Goal: Find specific page/section: Find specific page/section

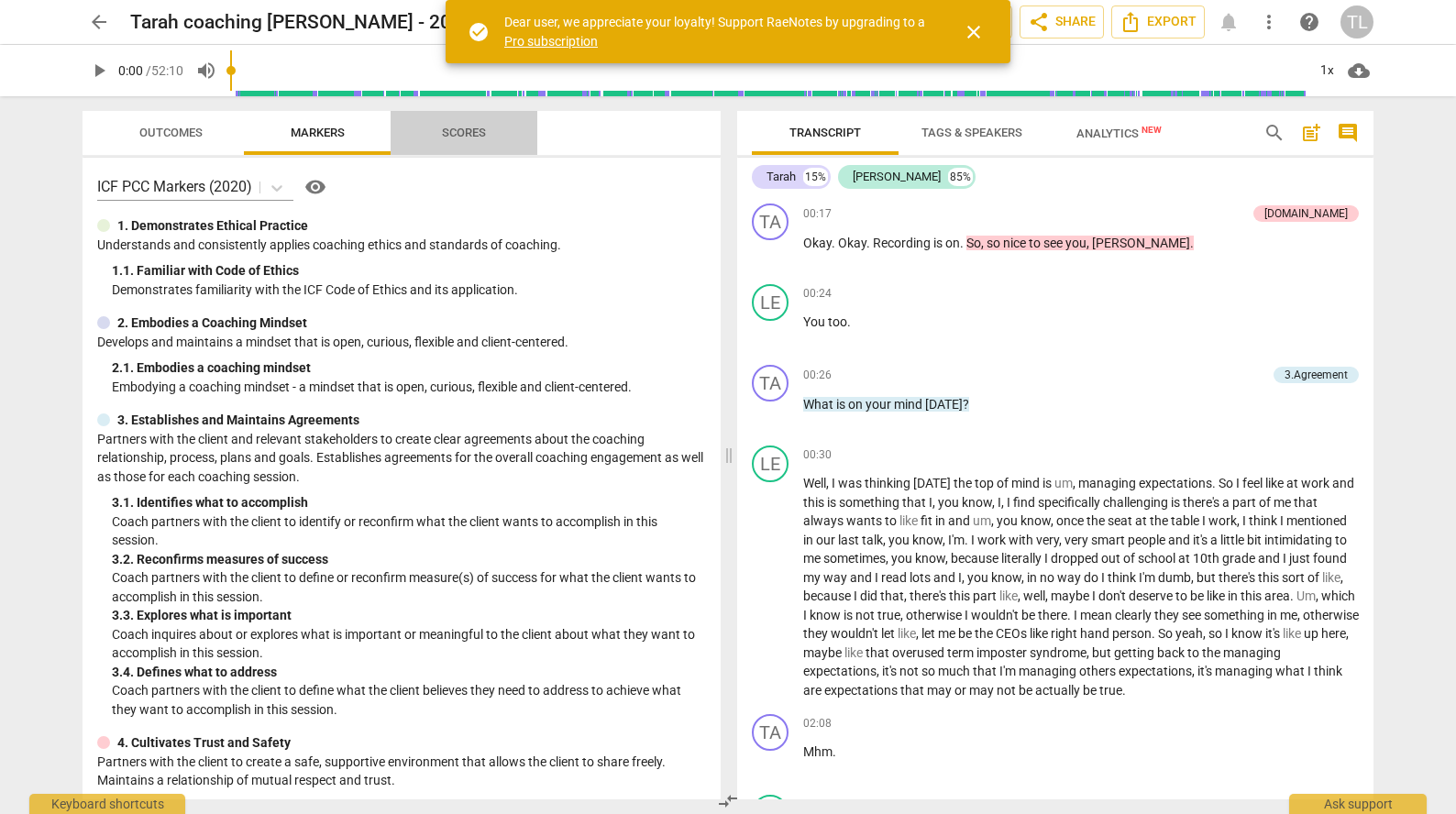
click at [444, 140] on span "Scores" at bounding box center [464, 133] width 88 height 25
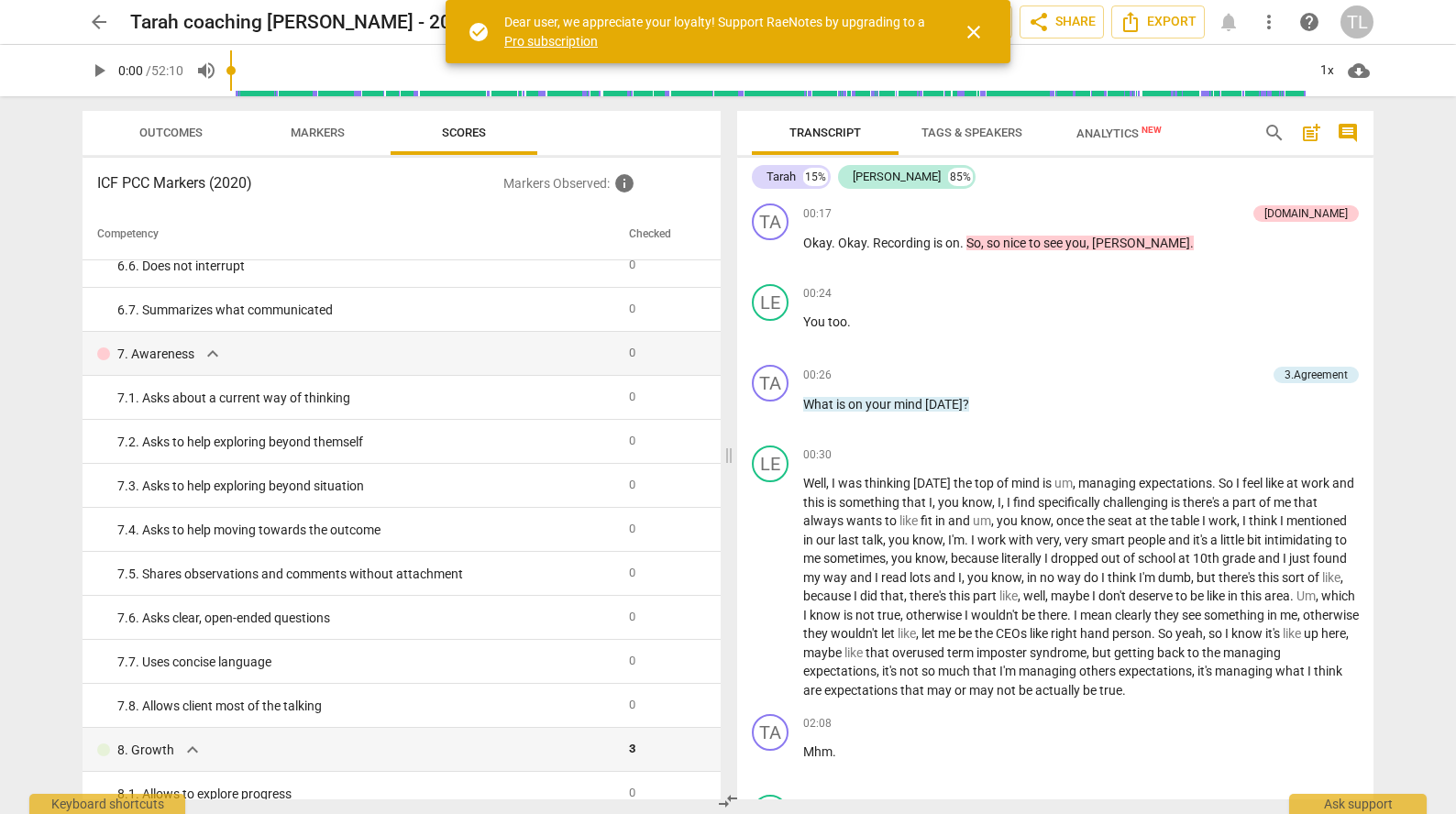
scroll to position [1192, 0]
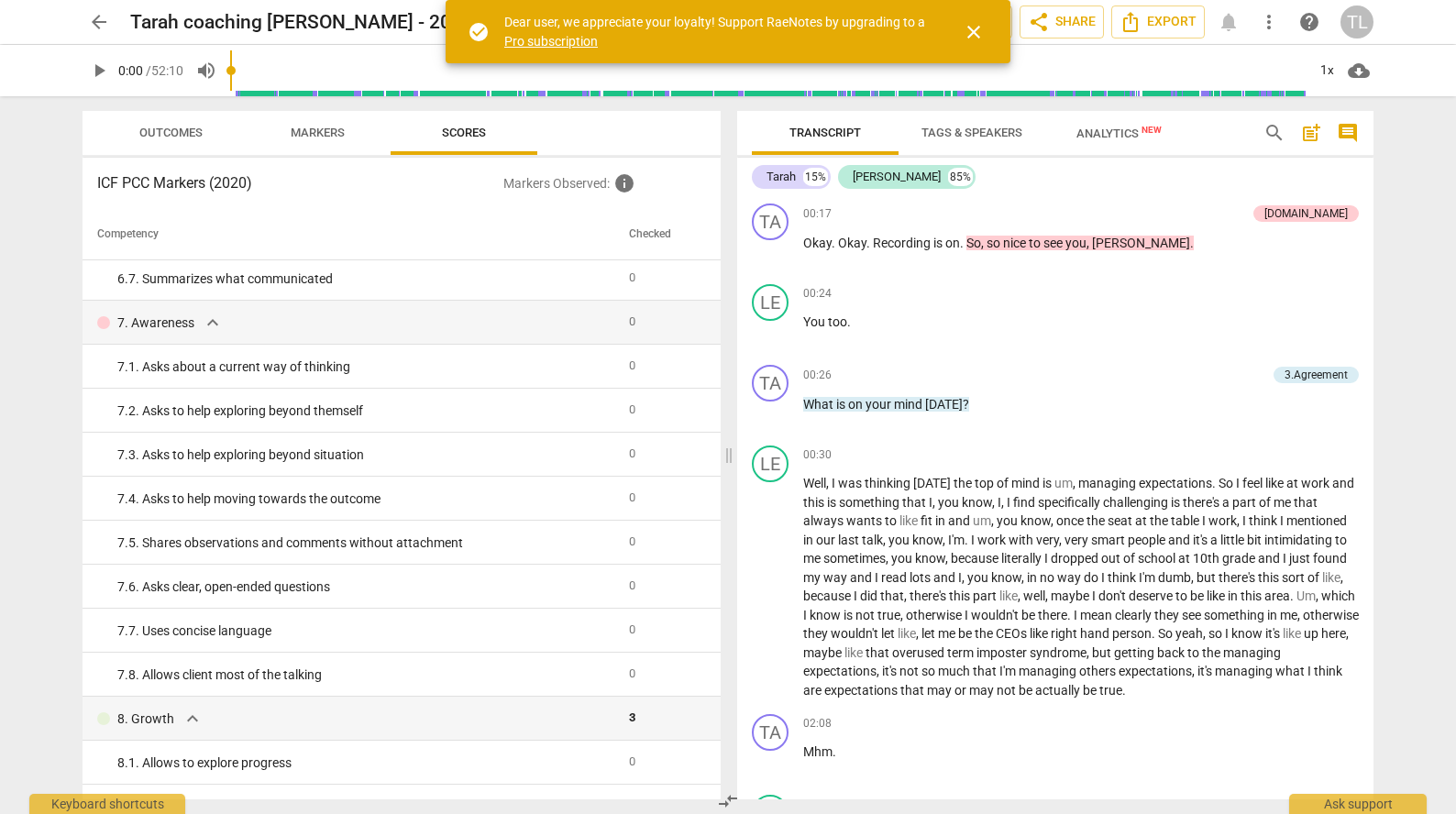
click at [977, 29] on span "close" at bounding box center [973, 32] width 22 height 22
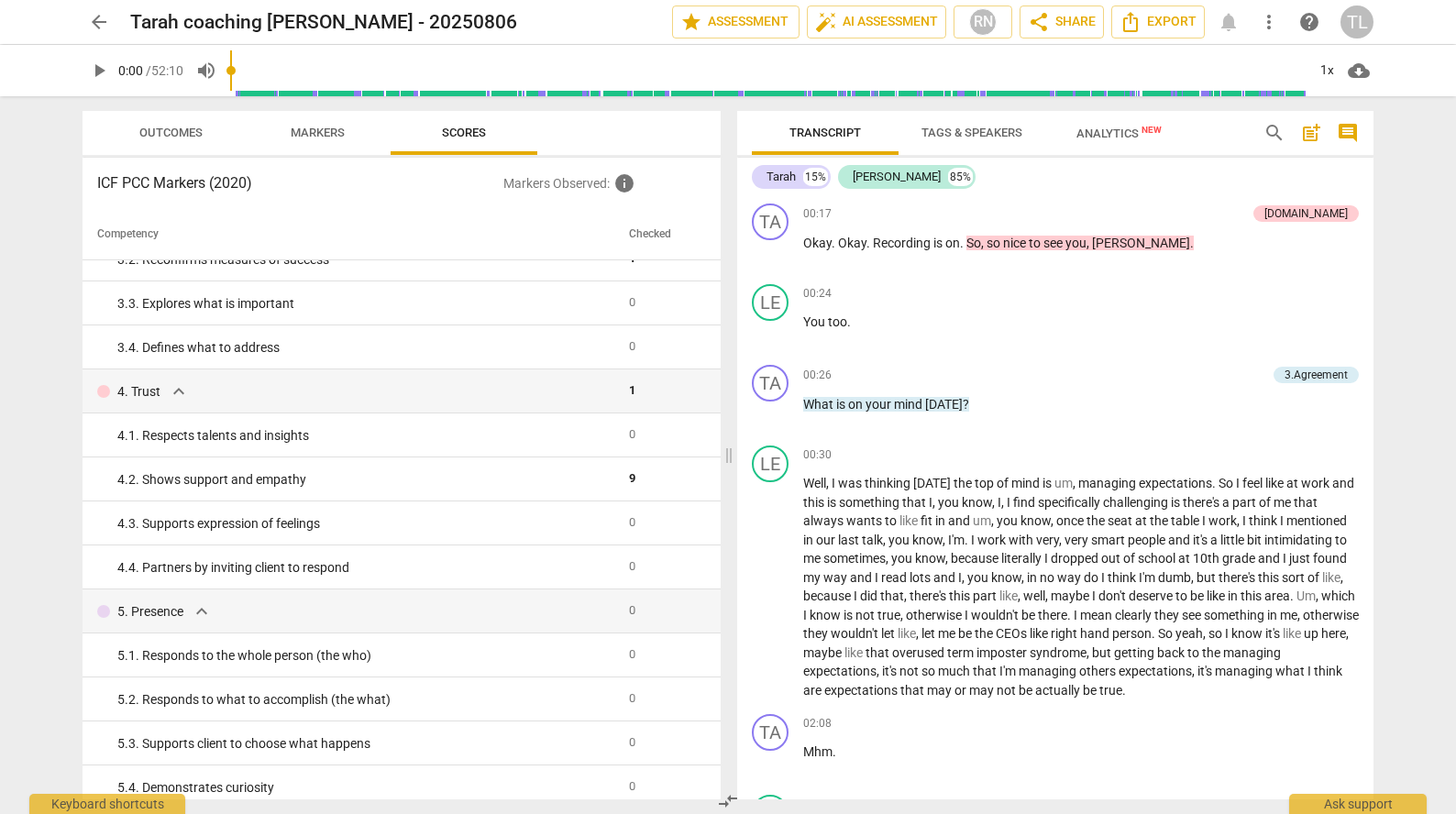
scroll to position [0, 0]
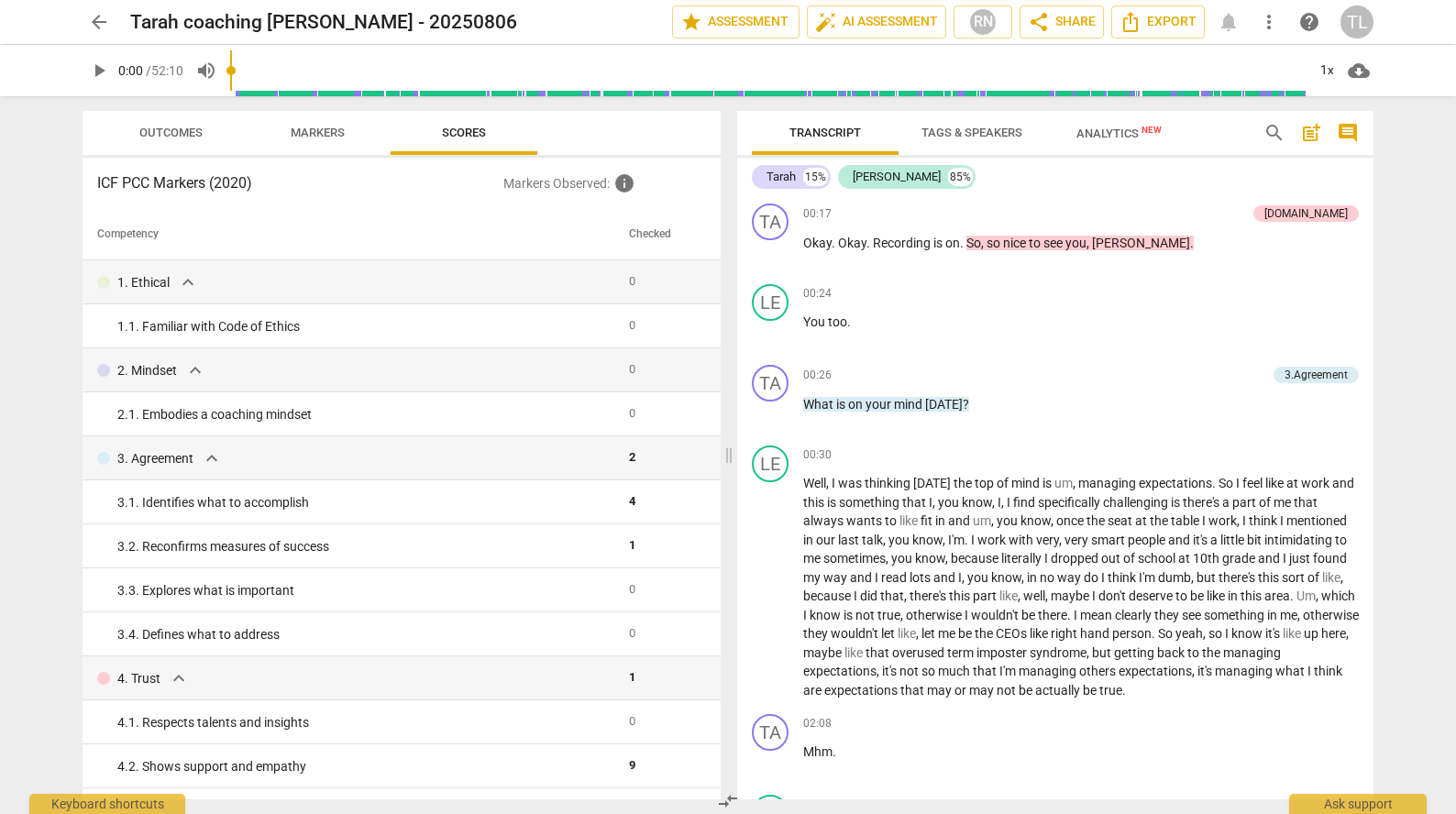
click at [101, 21] on span "arrow_back" at bounding box center [99, 21] width 22 height 22
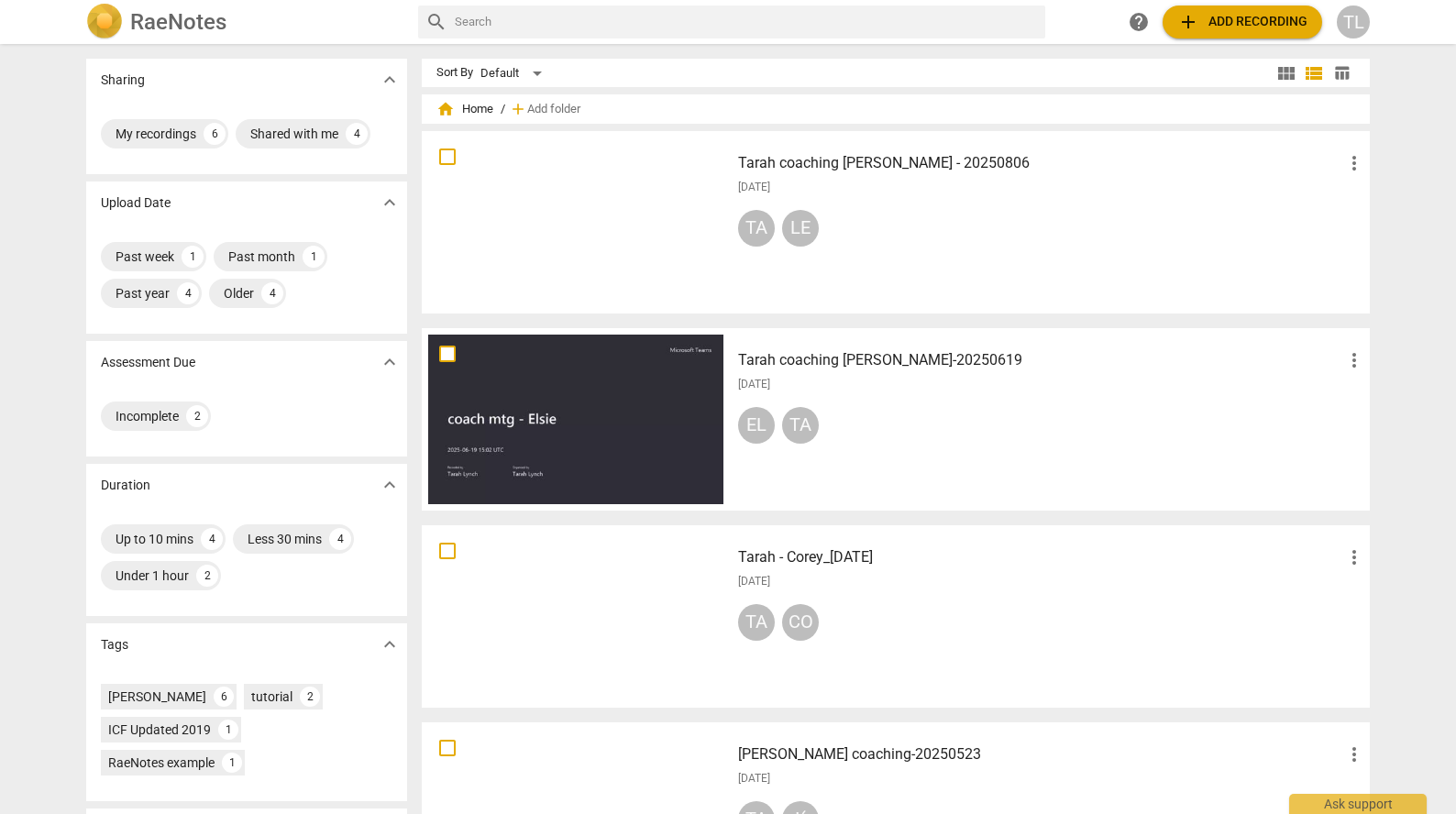
click at [601, 256] on div at bounding box center [576, 222] width 296 height 170
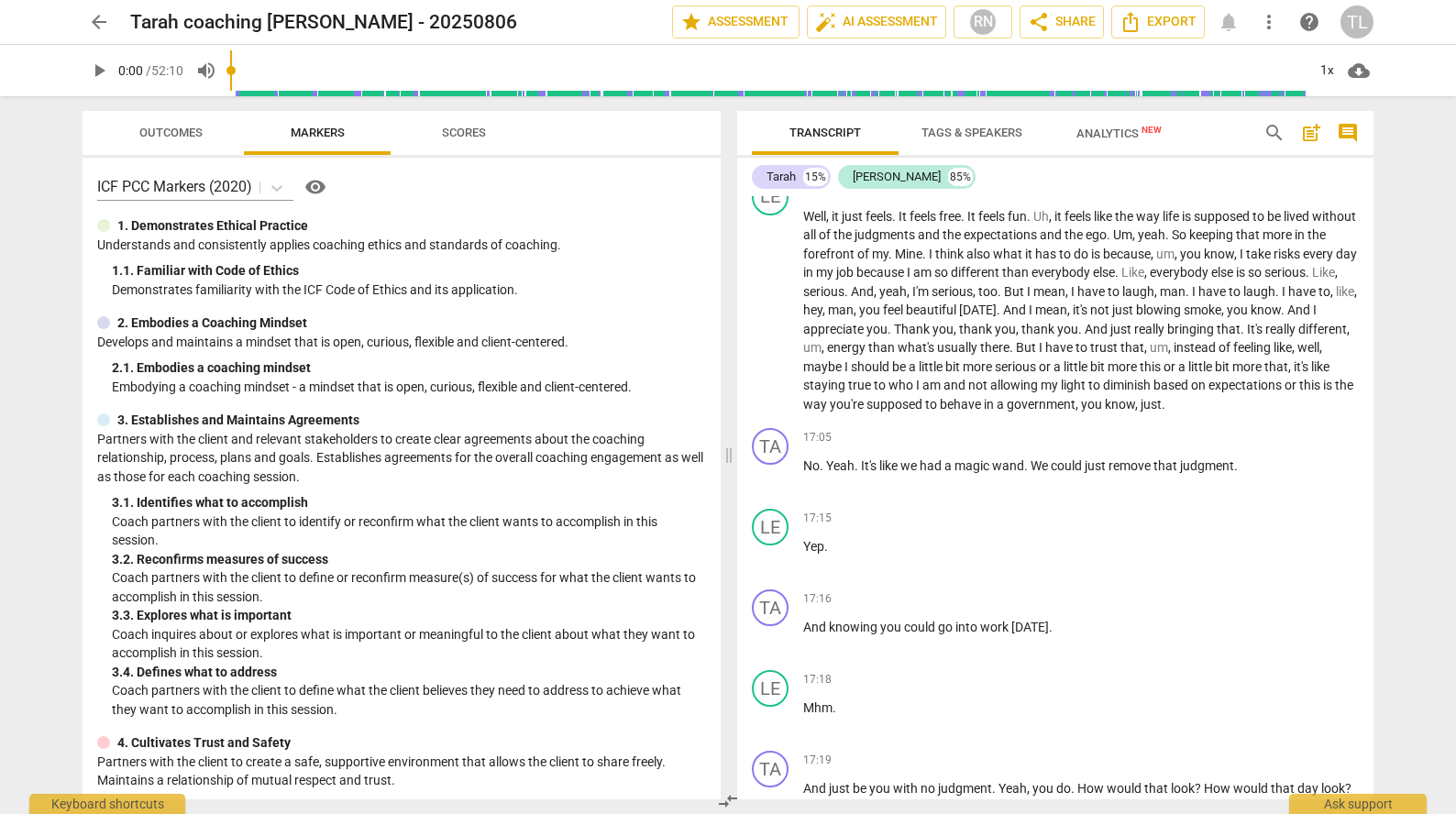
scroll to position [4582, 0]
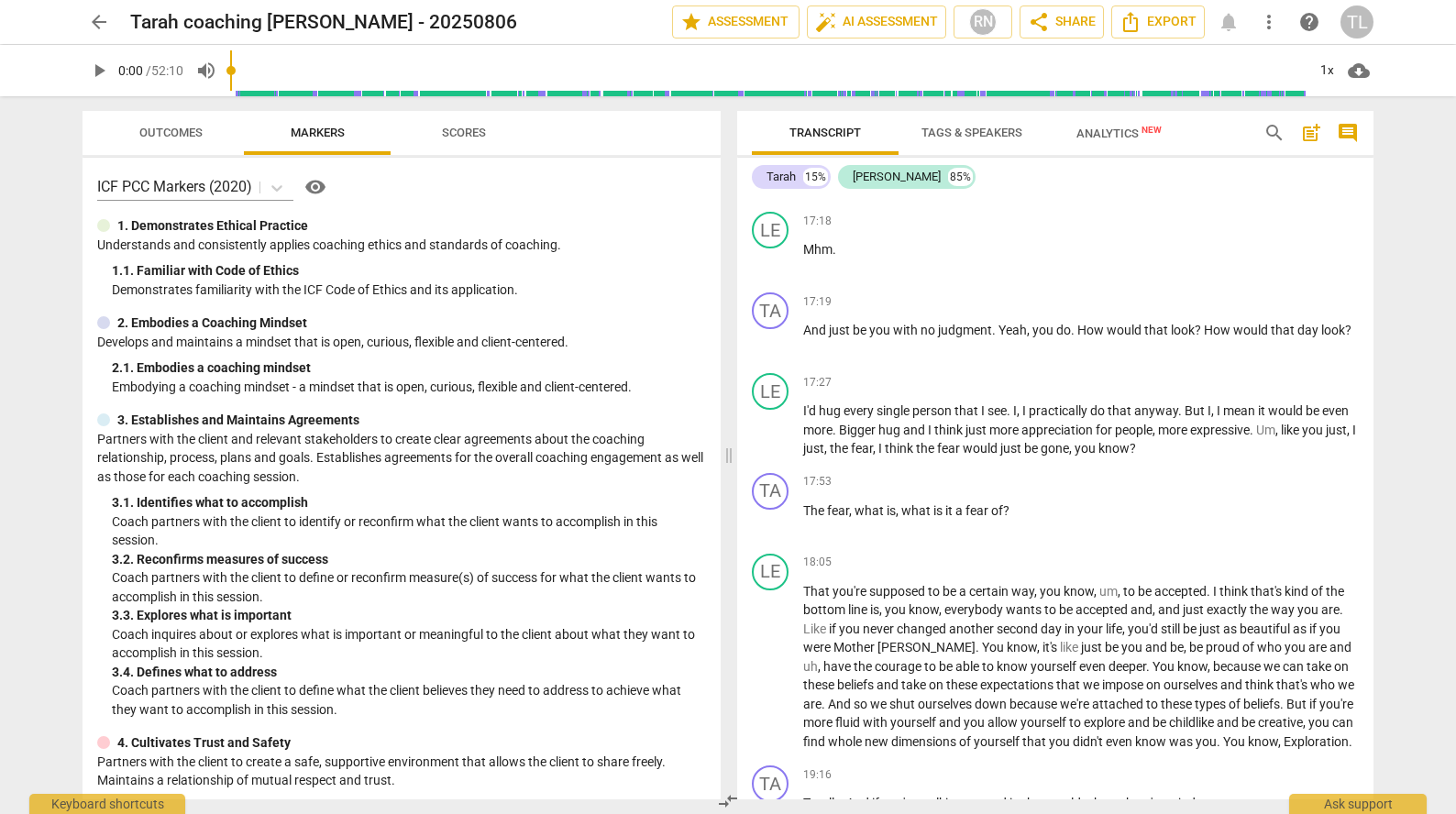
click at [1094, 122] on span "Analytics New" at bounding box center [1119, 132] width 129 height 27
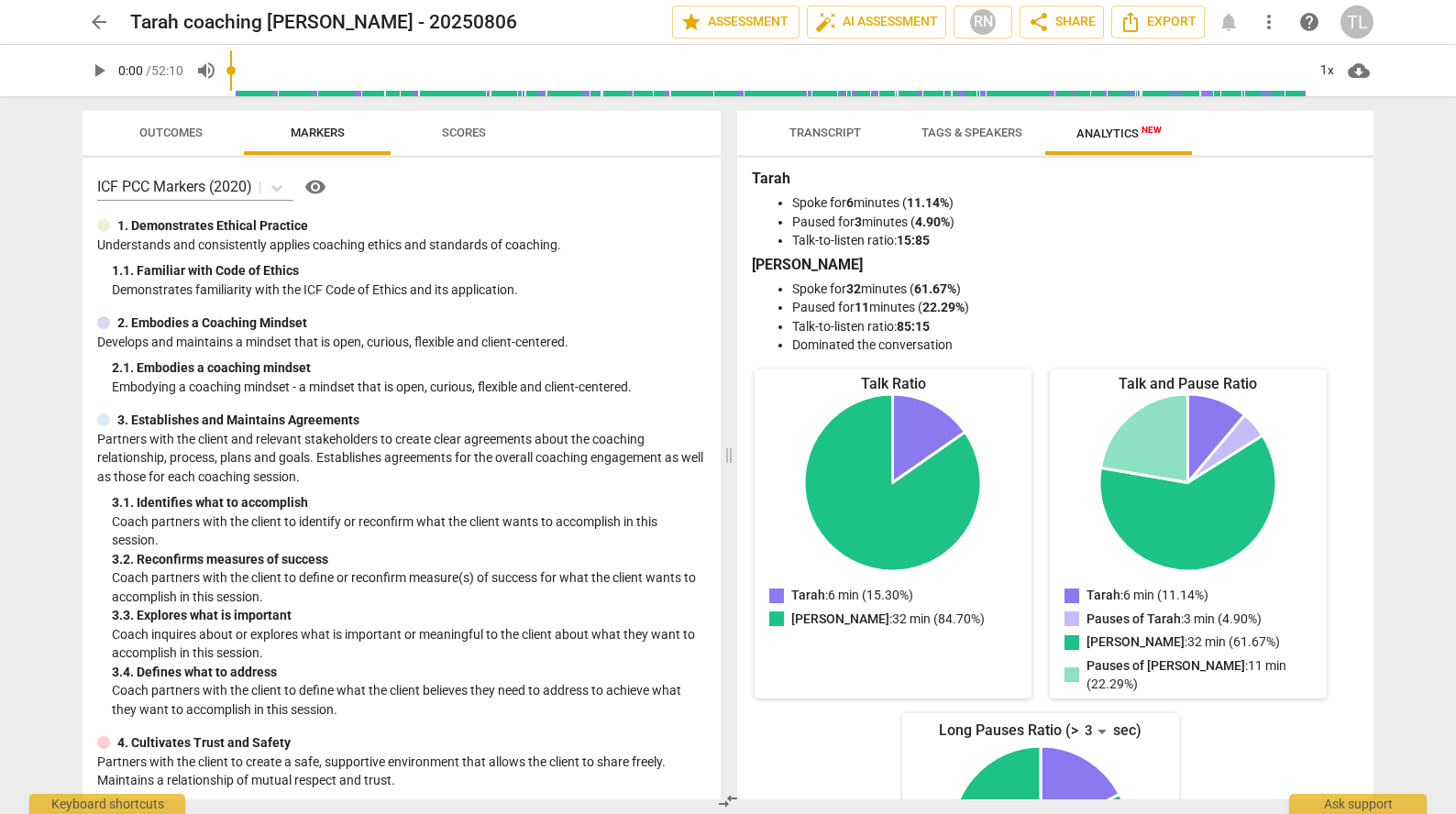
scroll to position [0, 0]
